Goal: Check status

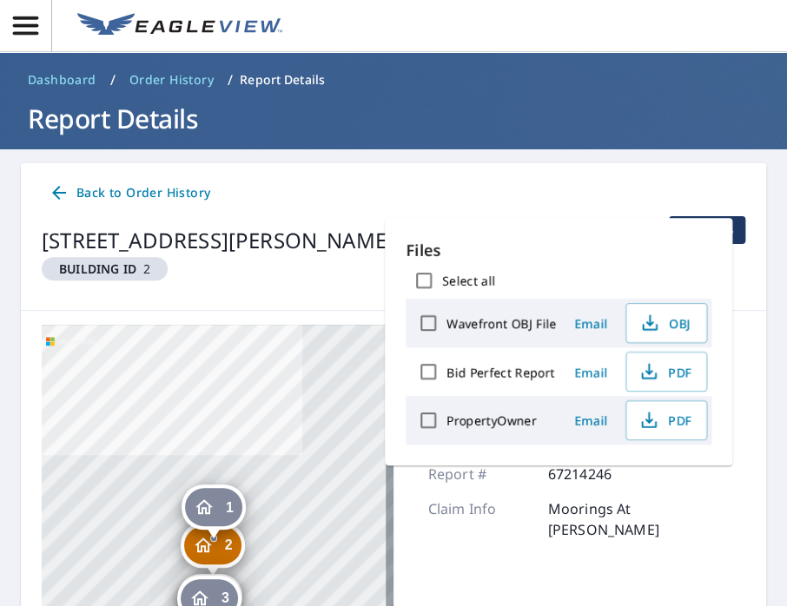
scroll to position [30, 0]
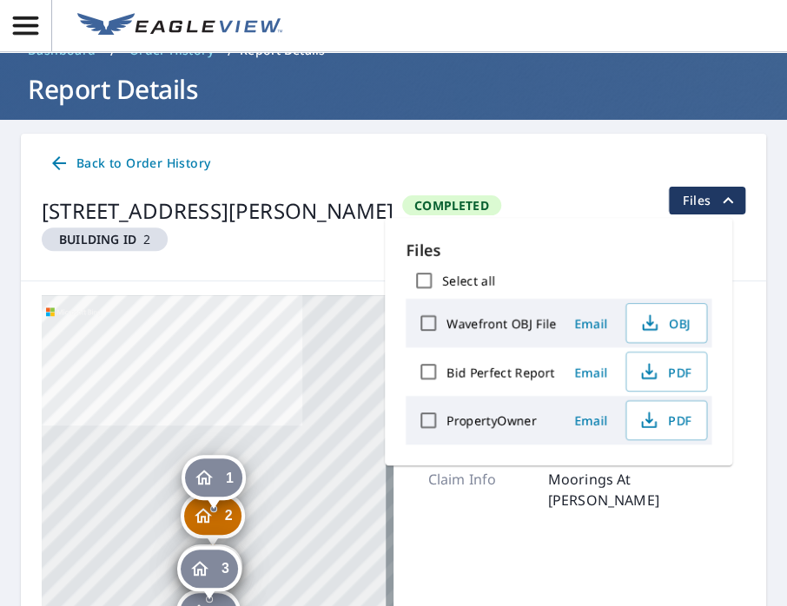
click at [496, 149] on div "Back to Order History" at bounding box center [393, 164] width 703 height 32
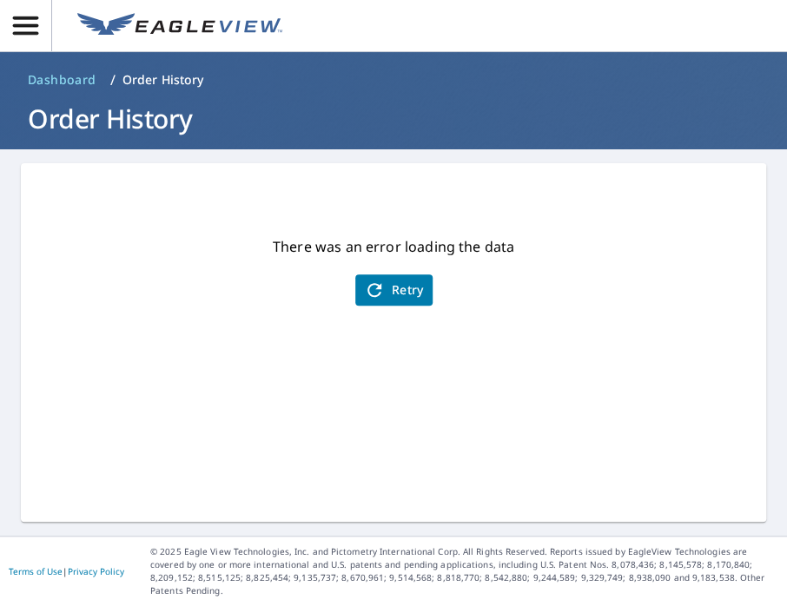
click at [390, 284] on span "Retry" at bounding box center [394, 290] width 60 height 21
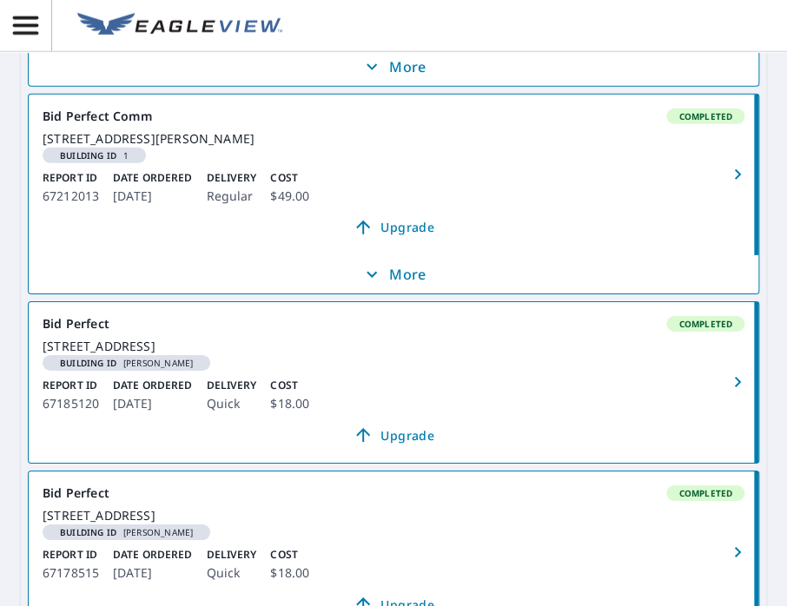
scroll to position [1563, 0]
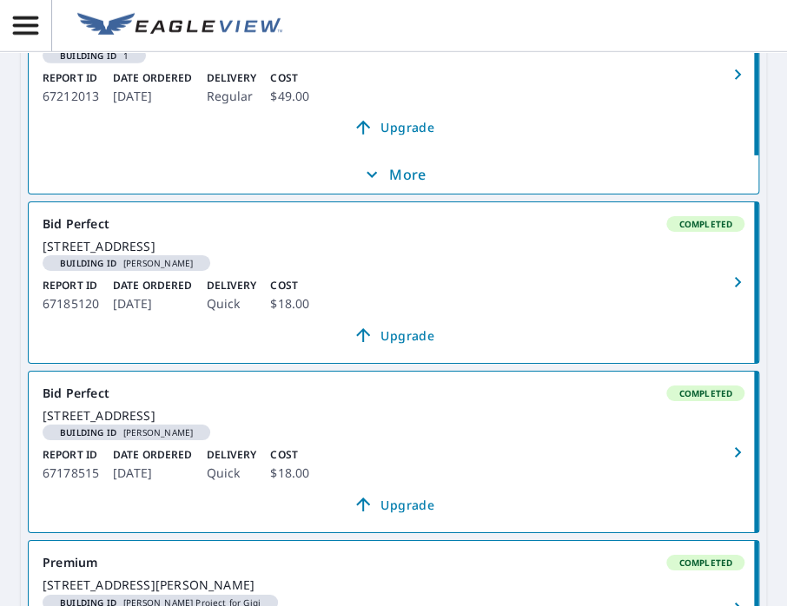
click at [727, 85] on icon "button" at bounding box center [737, 74] width 21 height 21
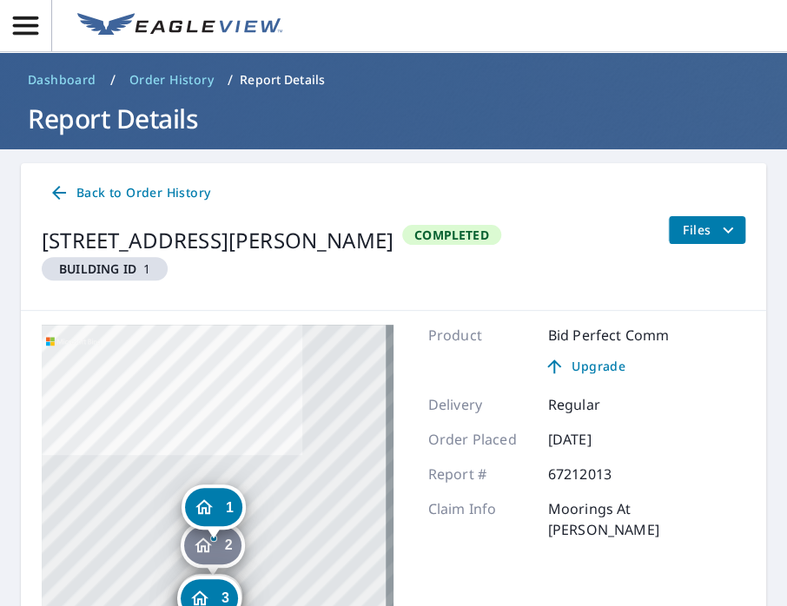
click at [700, 227] on span "Files" at bounding box center [711, 230] width 56 height 21
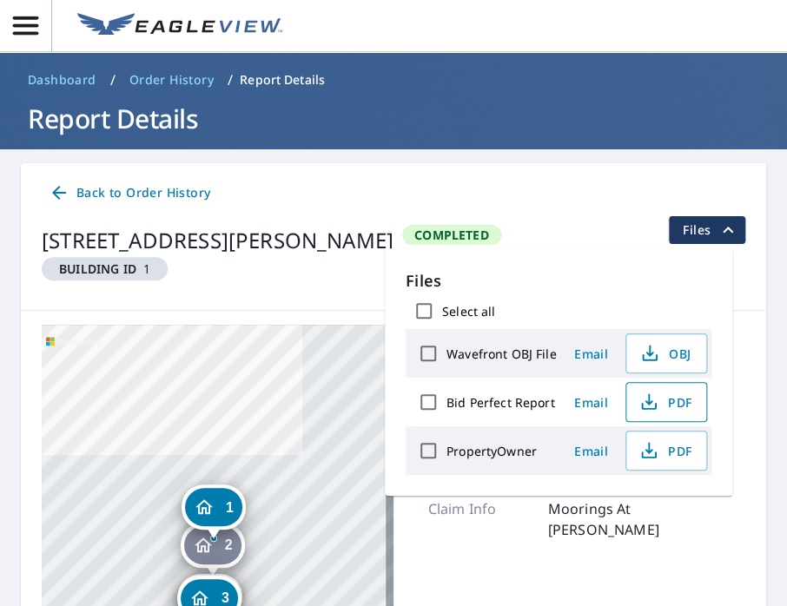
click at [655, 401] on icon "button" at bounding box center [648, 402] width 21 height 21
